Goal: Transaction & Acquisition: Download file/media

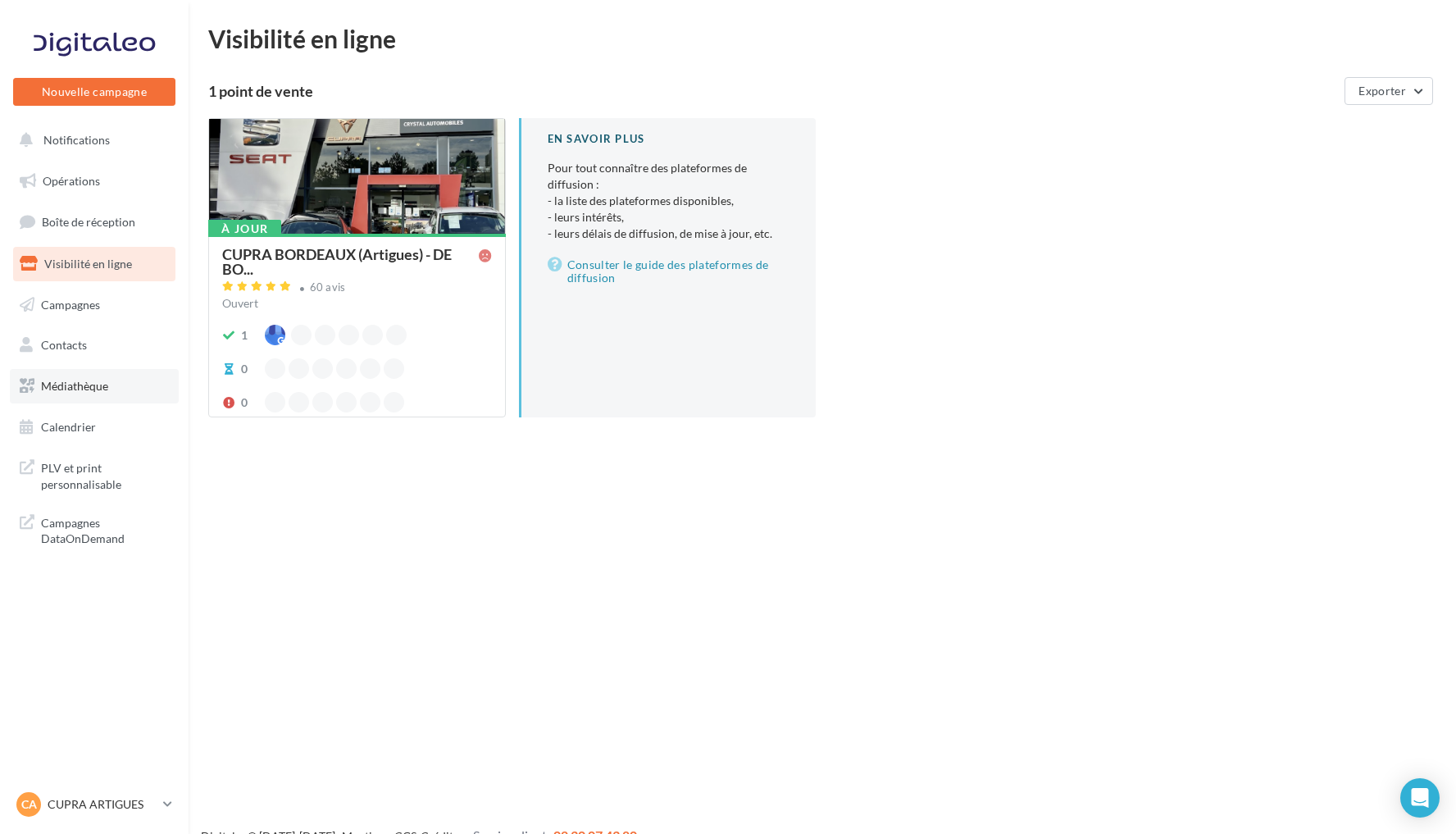
click at [143, 380] on link "Médiathèque" at bounding box center [93, 386] width 168 height 35
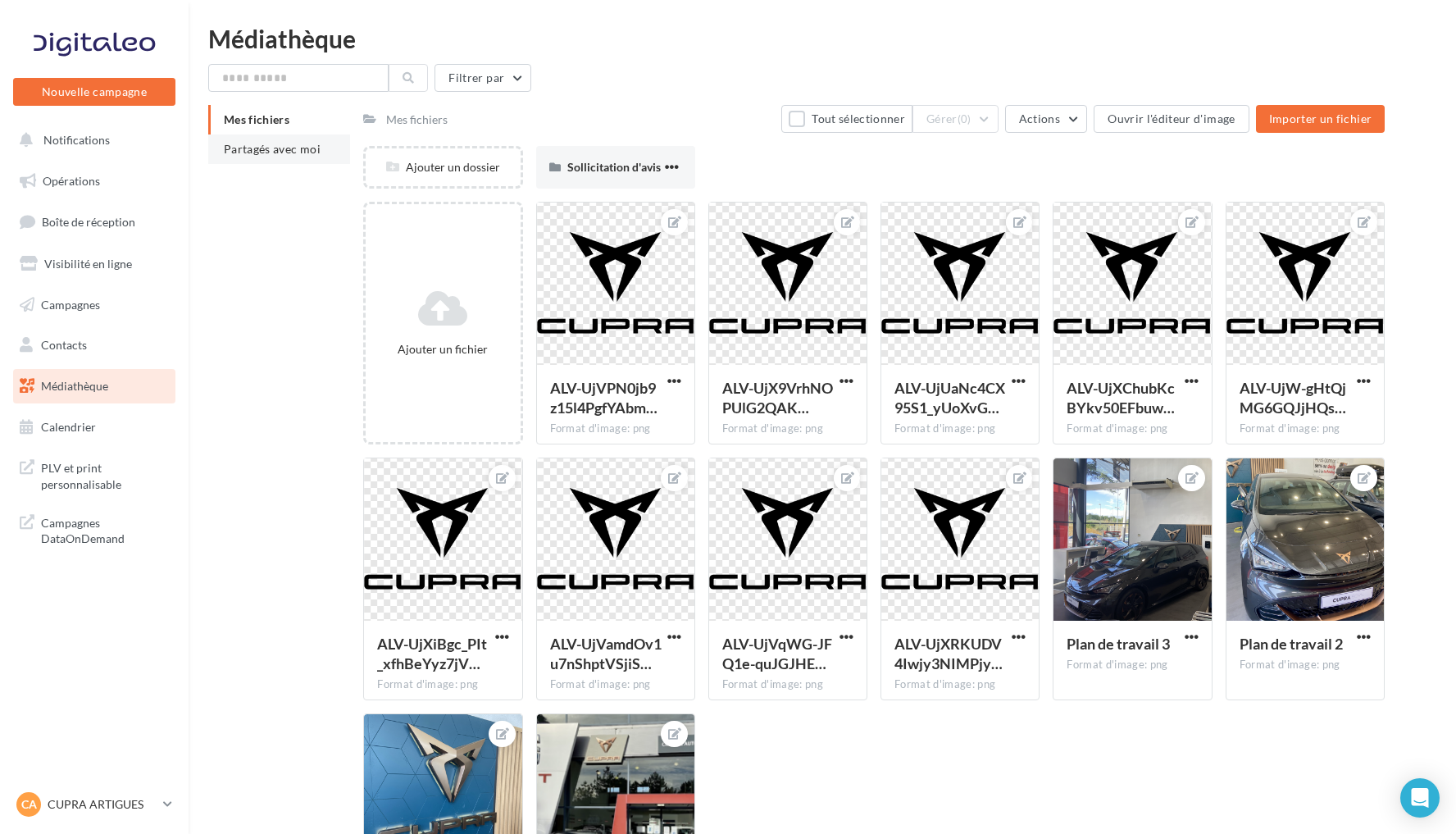
click at [294, 156] on span "Partagés avec moi" at bounding box center [272, 149] width 97 height 14
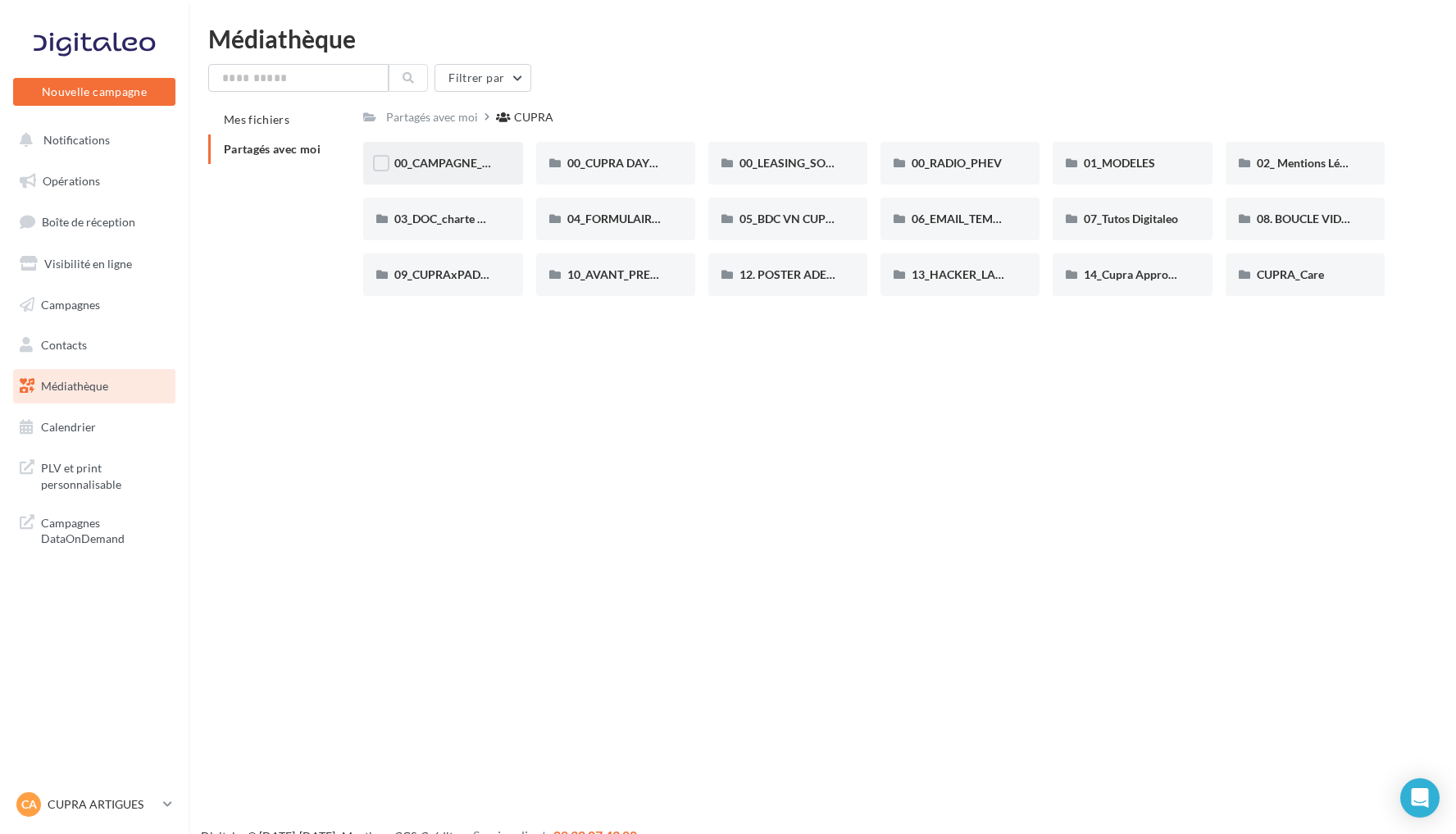
click at [467, 156] on span "00_CAMPAGNE_OCTOBRE" at bounding box center [464, 162] width 140 height 14
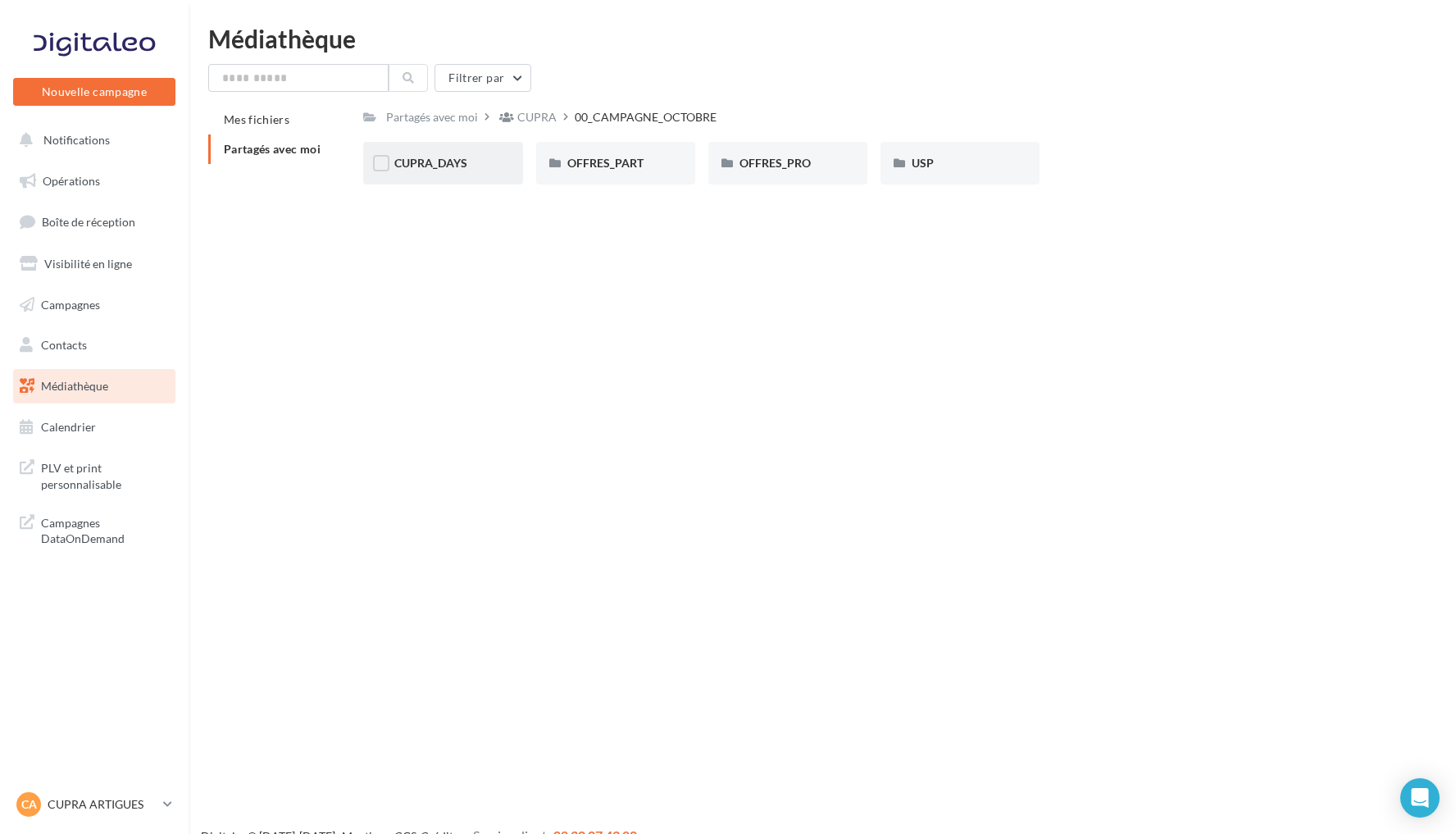
click at [486, 174] on div "CUPRA_DAYS" at bounding box center [442, 162] width 159 height 42
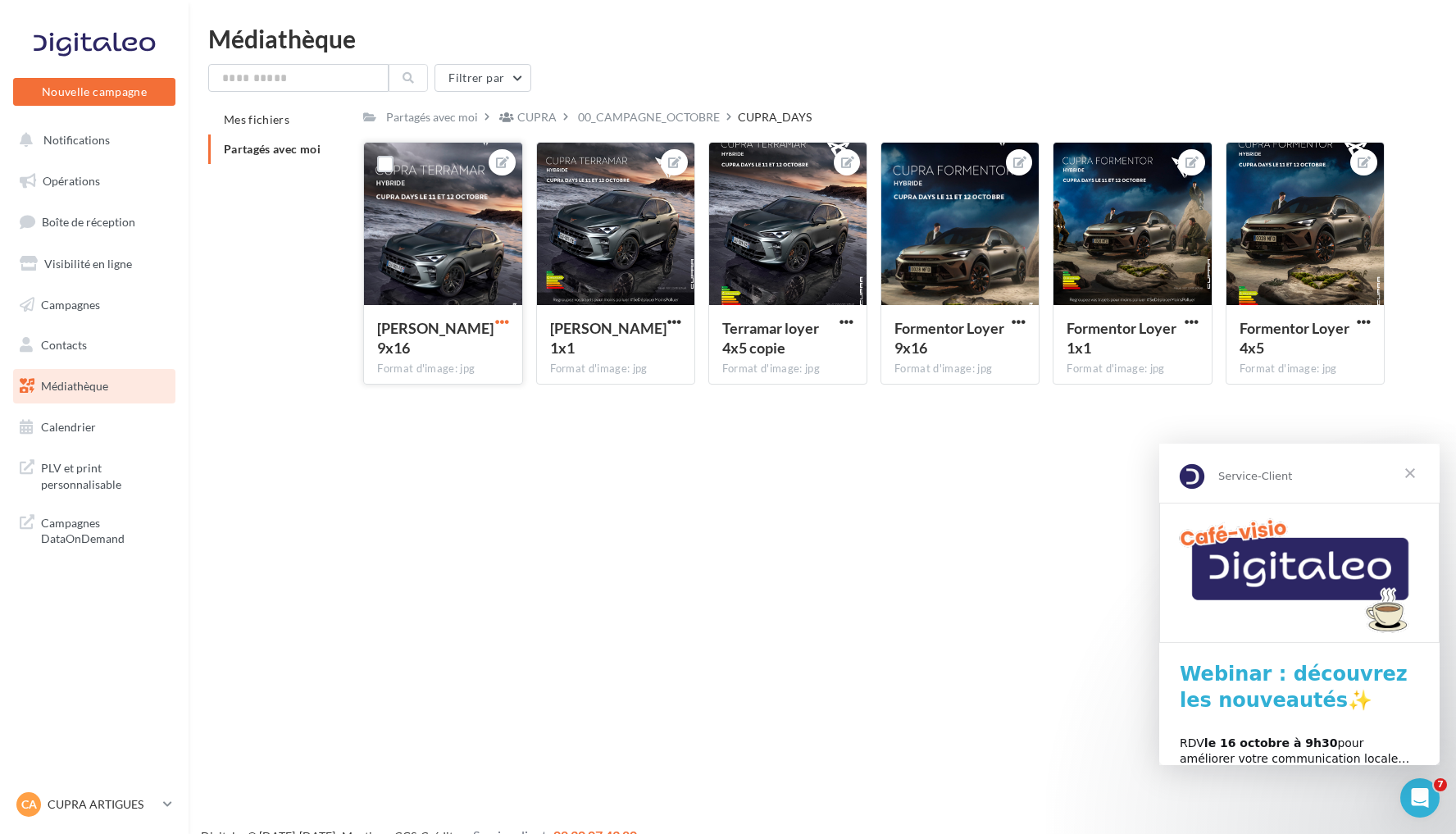
click at [502, 321] on span "button" at bounding box center [502, 322] width 14 height 14
click at [475, 393] on button "Télécharger" at bounding box center [426, 396] width 173 height 42
click at [136, 808] on p "CUPRA ARTIGUES" at bounding box center [102, 804] width 109 height 16
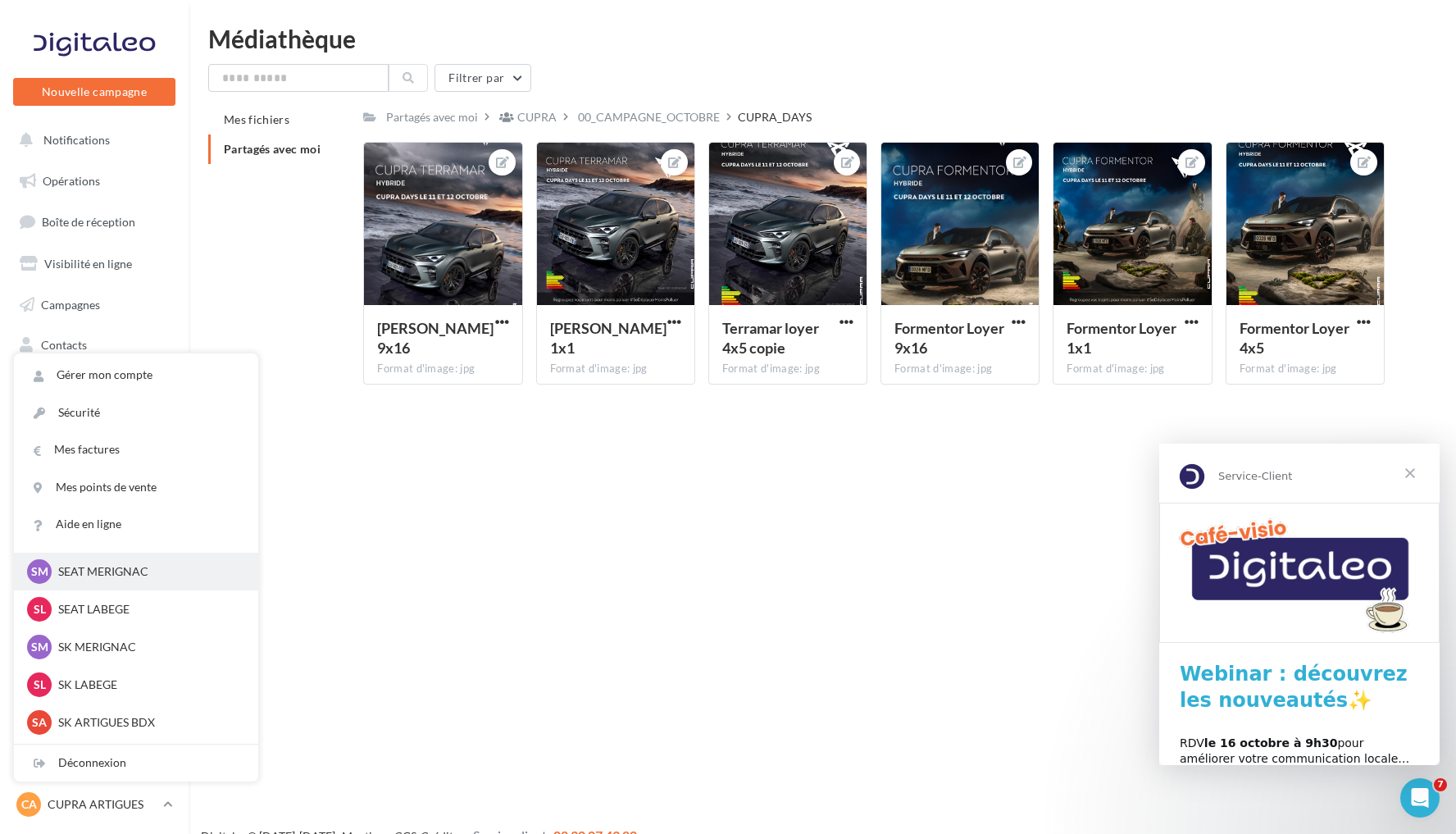
scroll to position [156, 0]
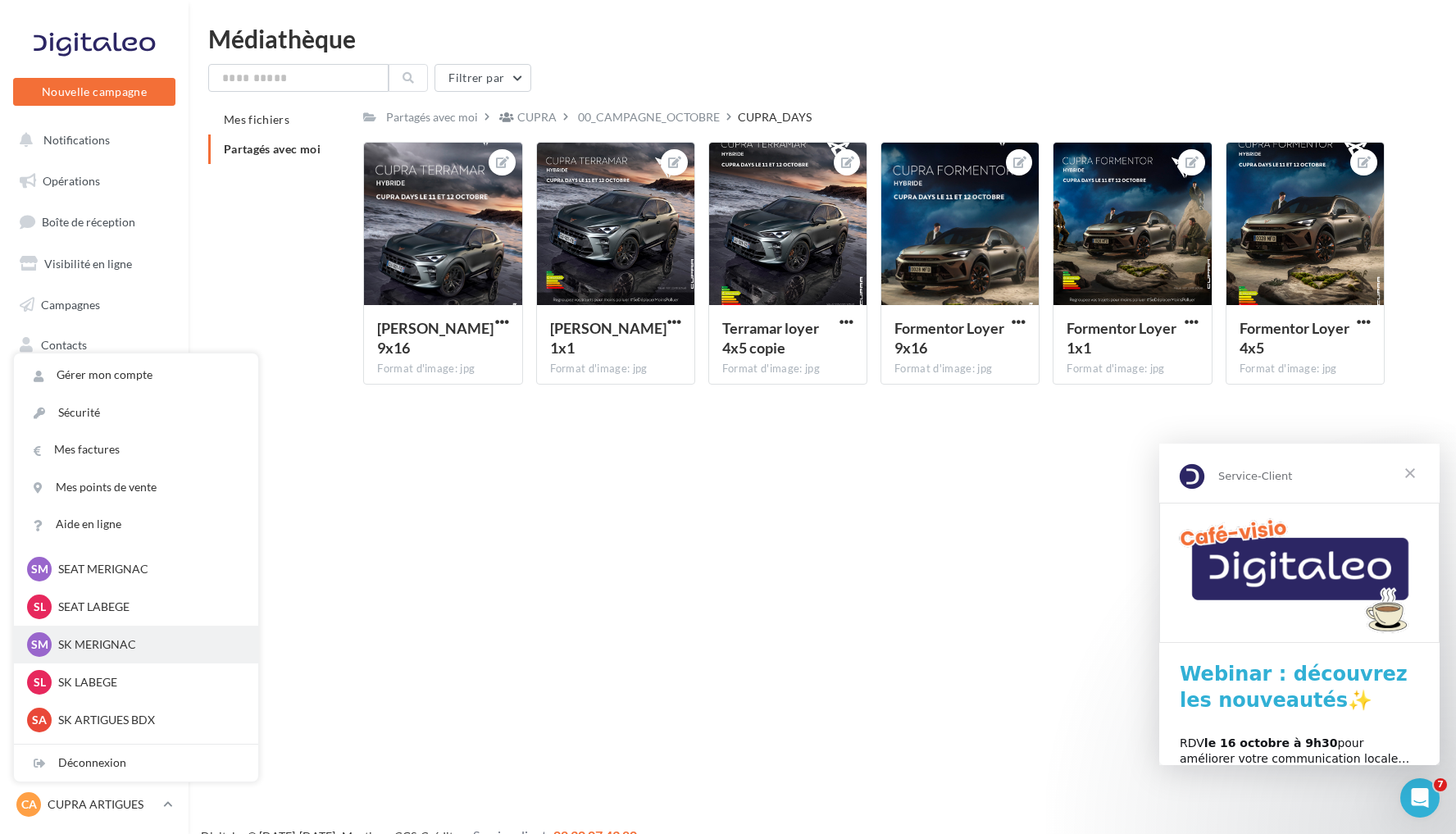
click at [118, 643] on p "SK MERIGNAC" at bounding box center [148, 644] width 181 height 16
